Goal: Register for event/course

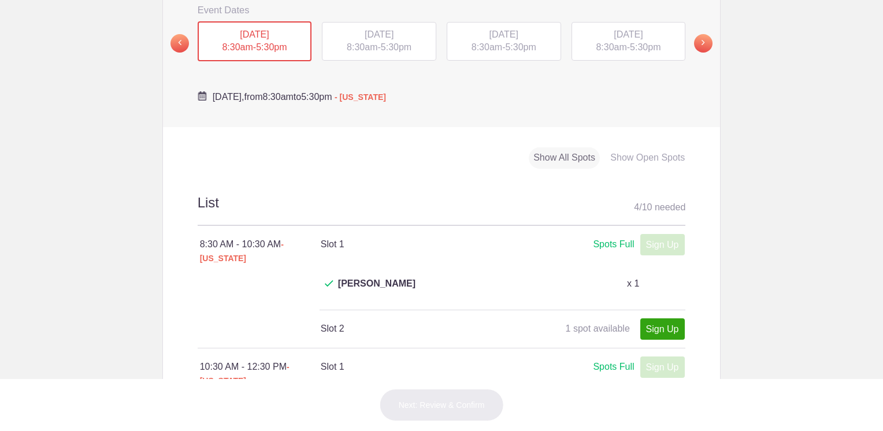
scroll to position [405, 0]
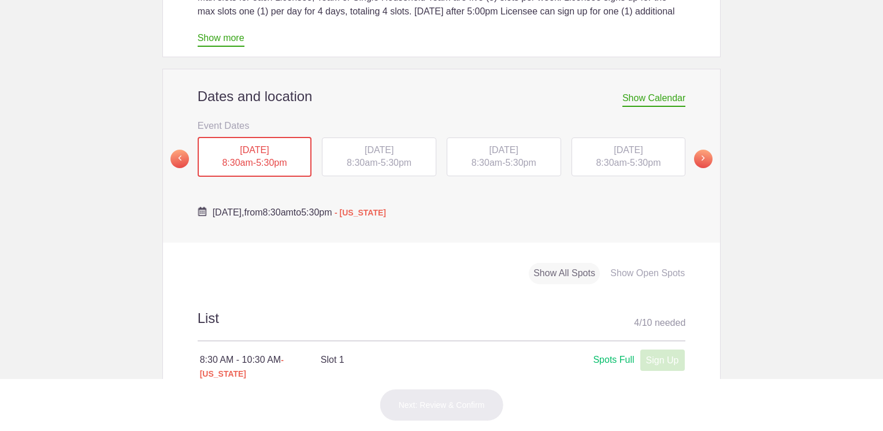
click at [400, 138] on div "[DATE] 8:30am - 5:30pm" at bounding box center [379, 157] width 114 height 39
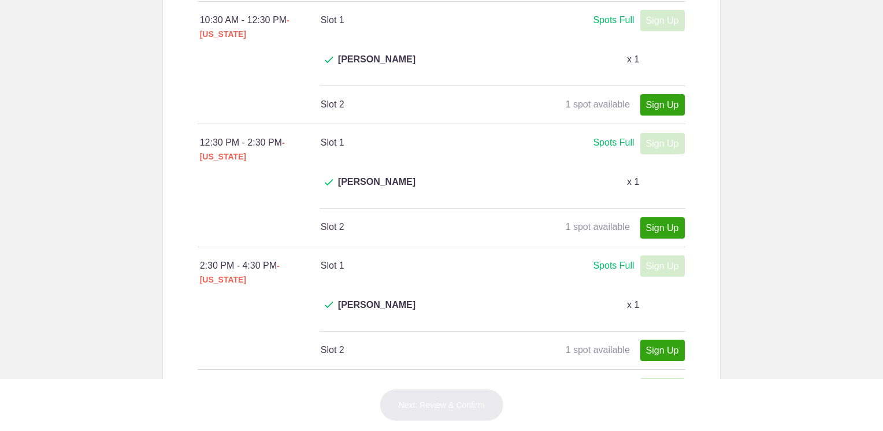
scroll to position [462, 0]
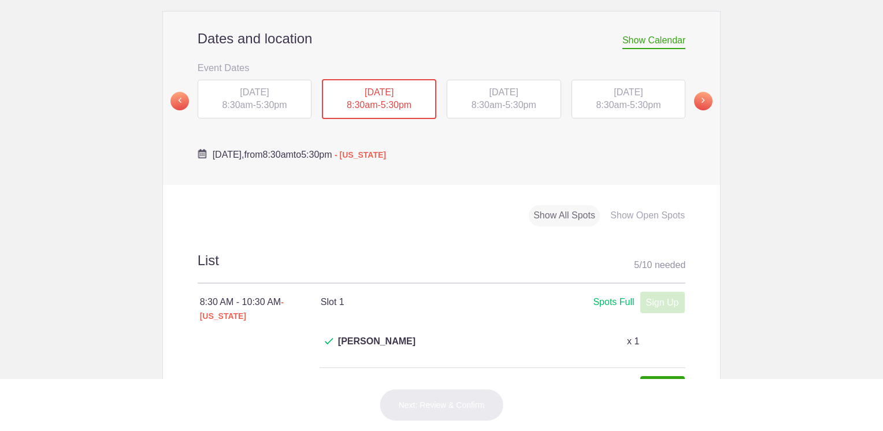
click at [500, 87] on span "WED, Sep 17, 2025" at bounding box center [504, 92] width 29 height 10
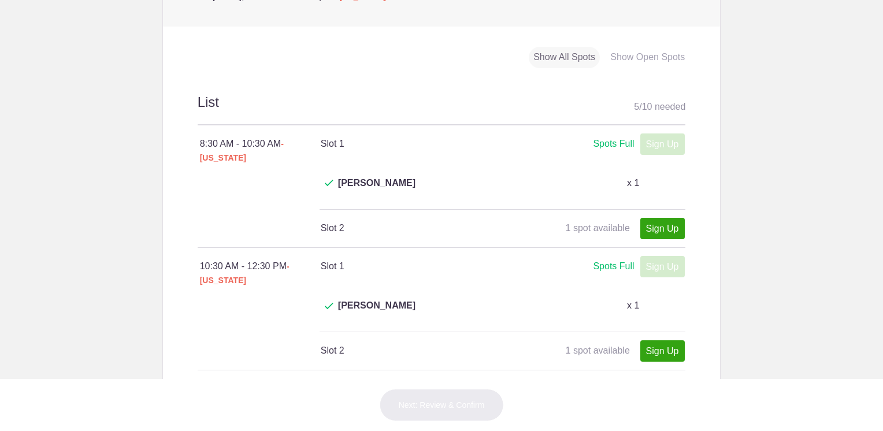
scroll to position [520, 0]
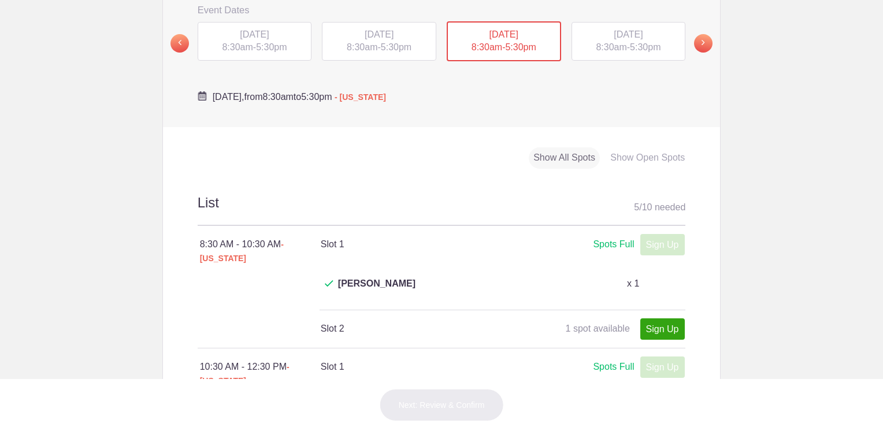
click at [614, 29] on span "THU, Sep 18, 2025" at bounding box center [628, 34] width 29 height 10
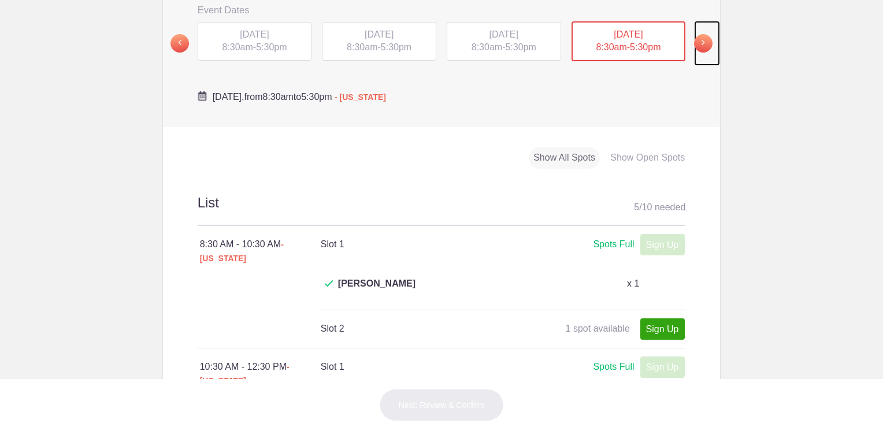
click at [704, 34] on span at bounding box center [703, 43] width 18 height 18
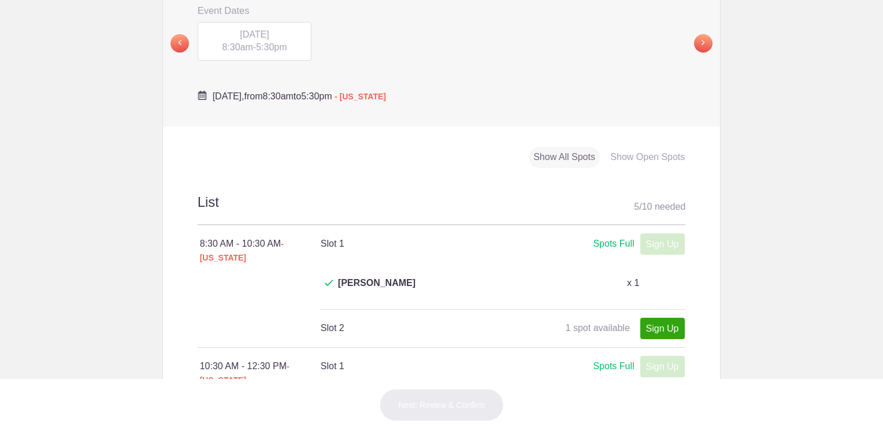
click at [252, 22] on div "FRI, Sep 19, 2025 8:30am - 5:30pm" at bounding box center [255, 41] width 114 height 39
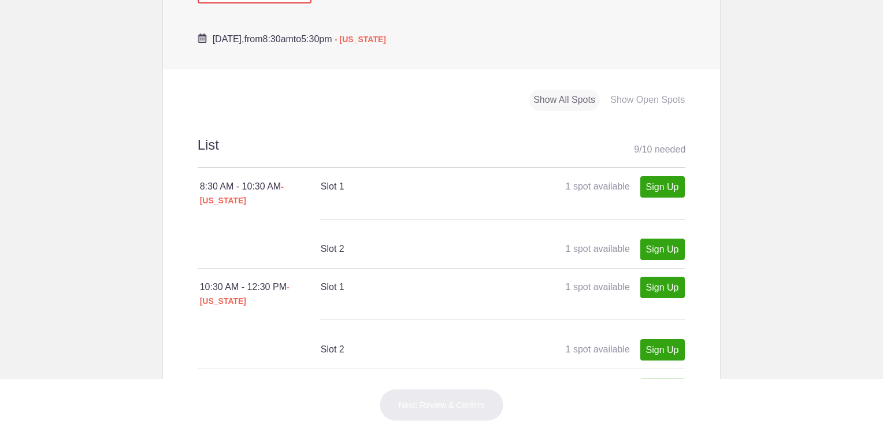
scroll to position [577, 0]
click at [659, 277] on link "Sign Up" at bounding box center [662, 287] width 45 height 21
type input "1"
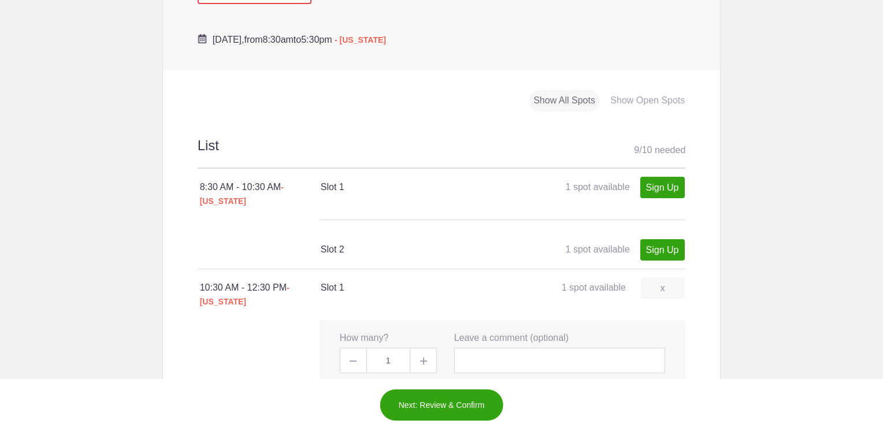
click at [438, 401] on button "Next: Review & Confirm" at bounding box center [442, 405] width 124 height 32
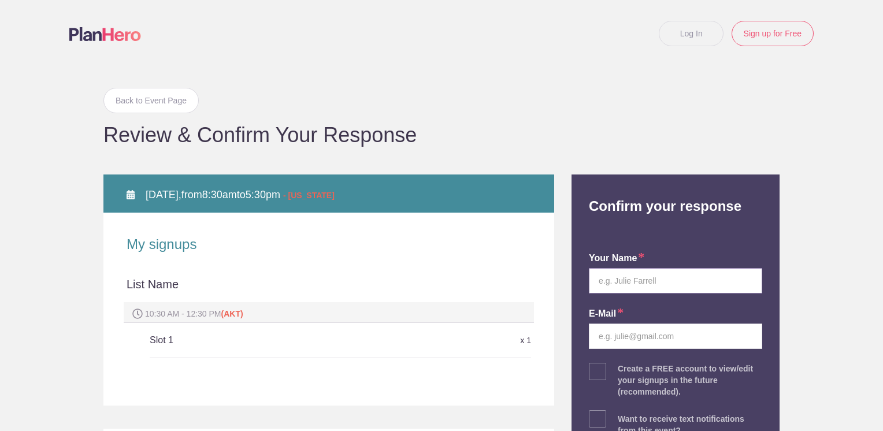
click at [639, 282] on input "text" at bounding box center [675, 280] width 173 height 25
type input "Jamie K. Harvey"
type input "jkharvey@gci.net"
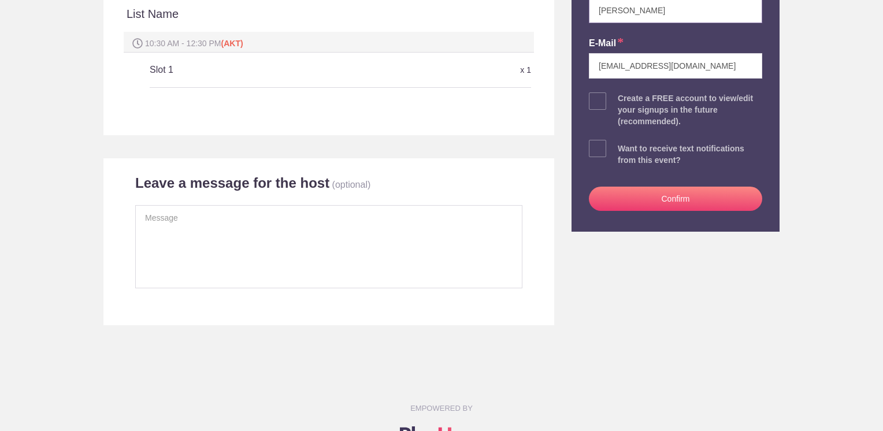
scroll to position [347, 0]
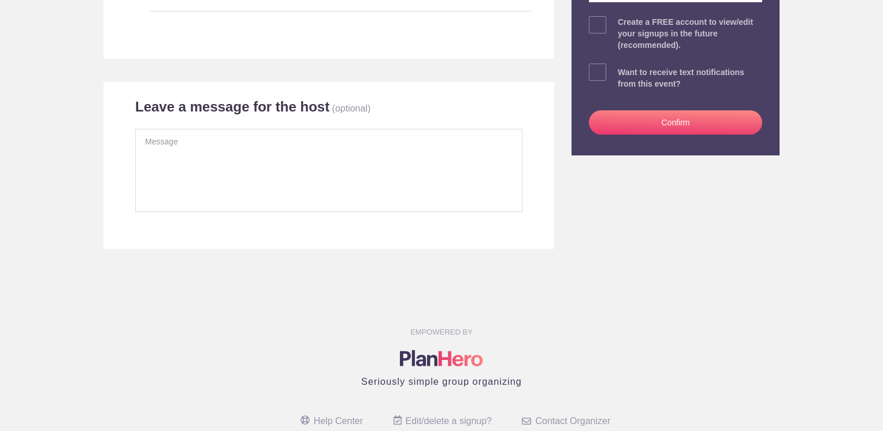
click at [666, 124] on button "Confirm" at bounding box center [675, 122] width 173 height 24
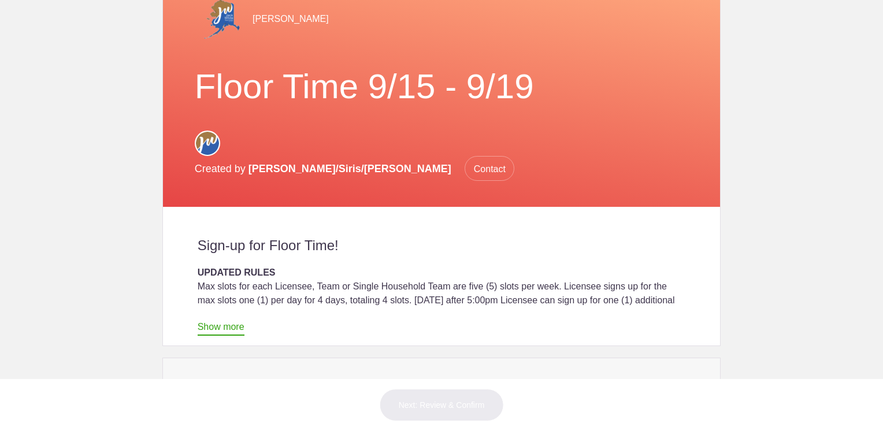
scroll to position [289, 0]
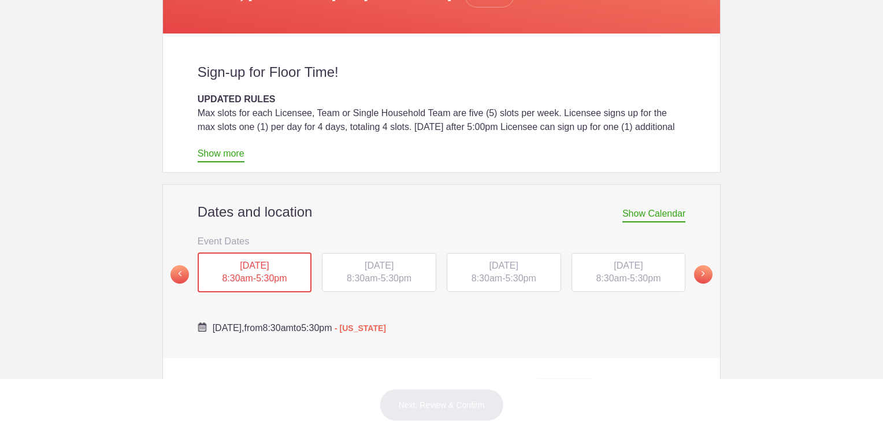
click at [635, 209] on span "Show Calendar" at bounding box center [654, 216] width 63 height 14
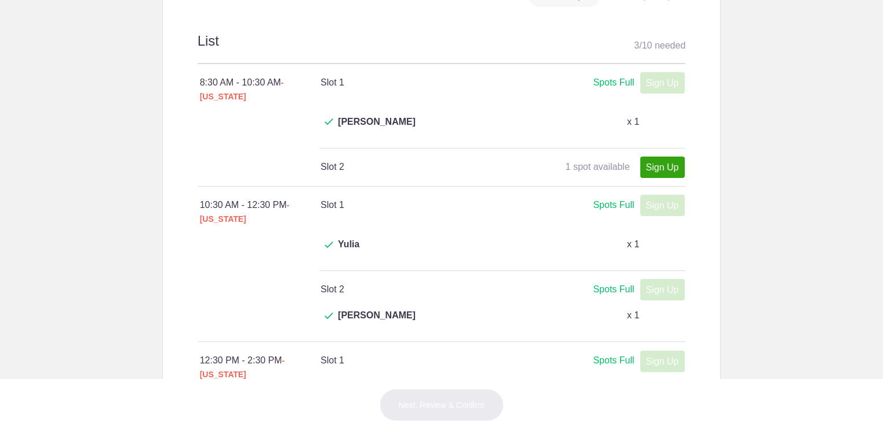
scroll to position [520, 0]
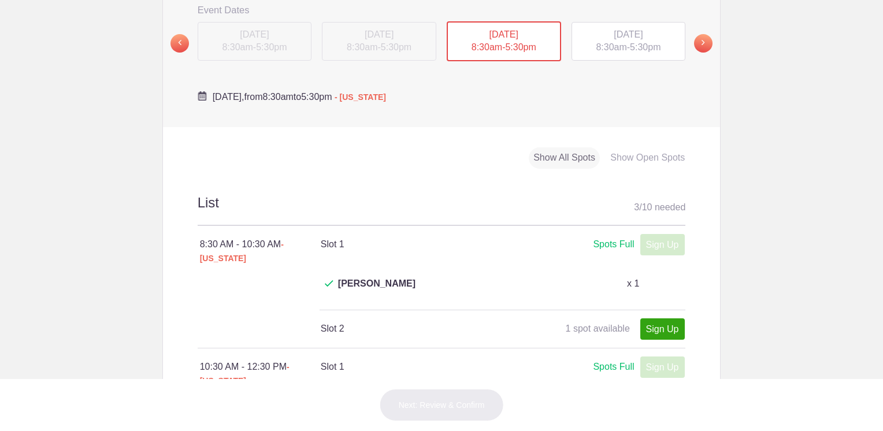
click at [624, 22] on div "THU, Sep 11, 2025 8:30am - 5:30pm" at bounding box center [629, 41] width 114 height 39
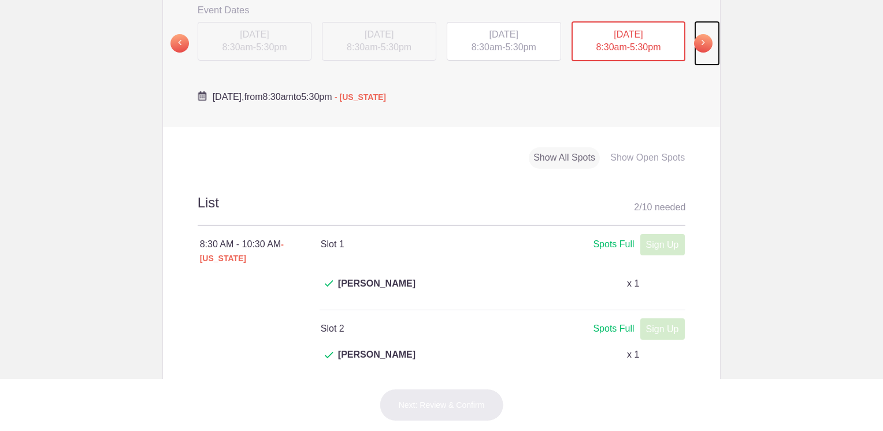
click at [694, 34] on span at bounding box center [703, 43] width 18 height 18
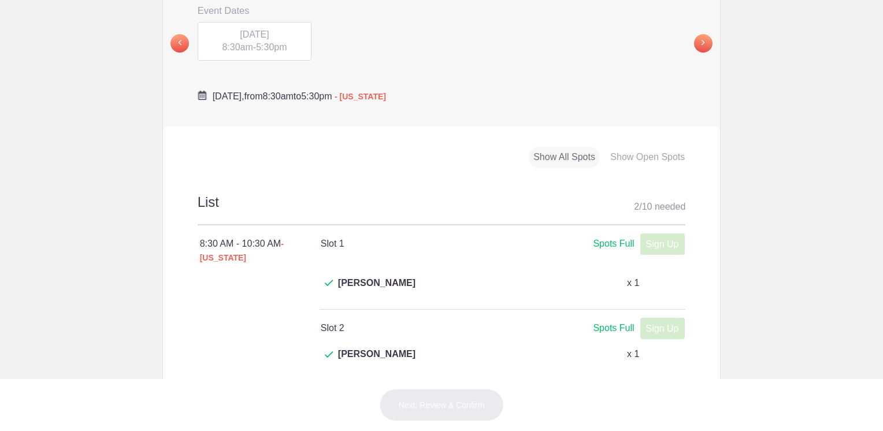
click at [258, 29] on span "FRI, Sep 12, 2025" at bounding box center [254, 34] width 29 height 10
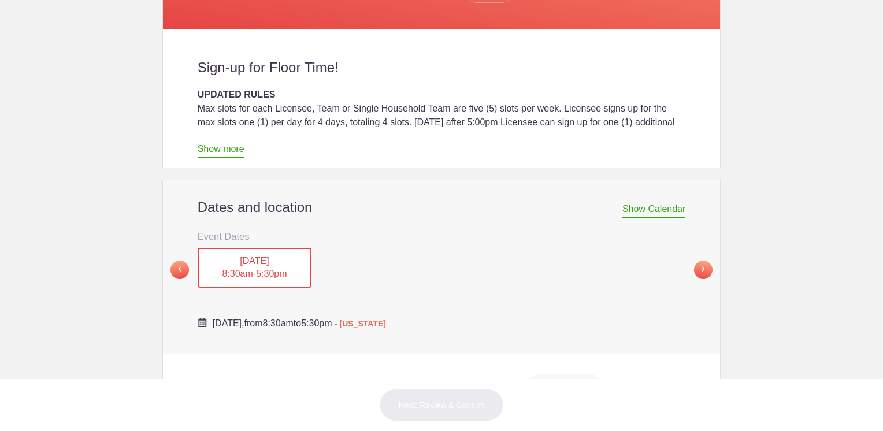
scroll to position [288, 0]
